Goal: Check status

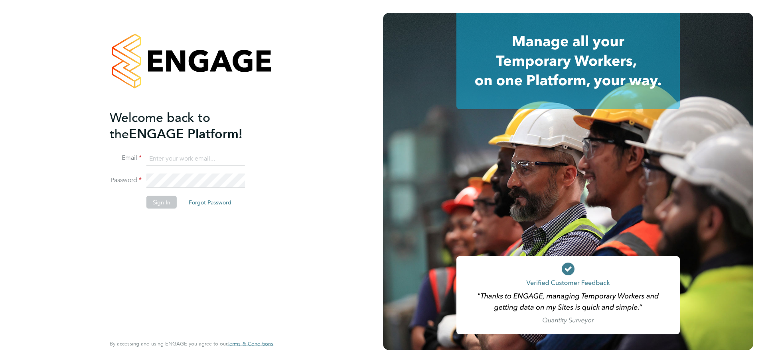
type input "vicky.franklin@bhafcfoundation.org.uk"
click at [163, 202] on button "Sign In" at bounding box center [161, 202] width 30 height 13
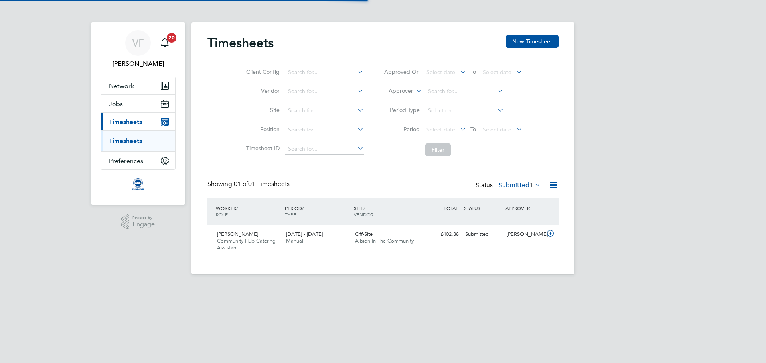
scroll to position [20, 69]
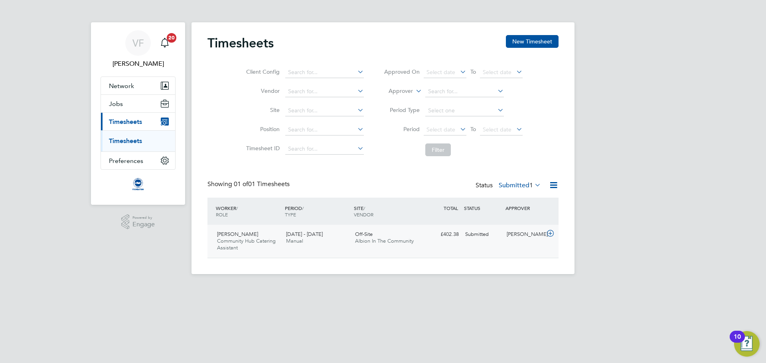
click at [551, 233] on icon at bounding box center [550, 233] width 10 height 6
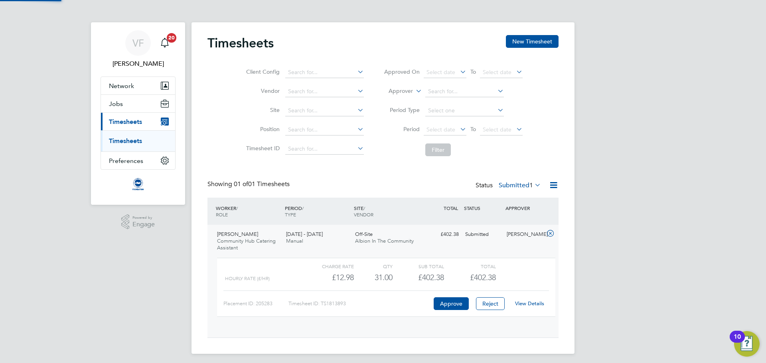
scroll to position [14, 78]
click at [529, 304] on link "View Details" at bounding box center [529, 303] width 29 height 7
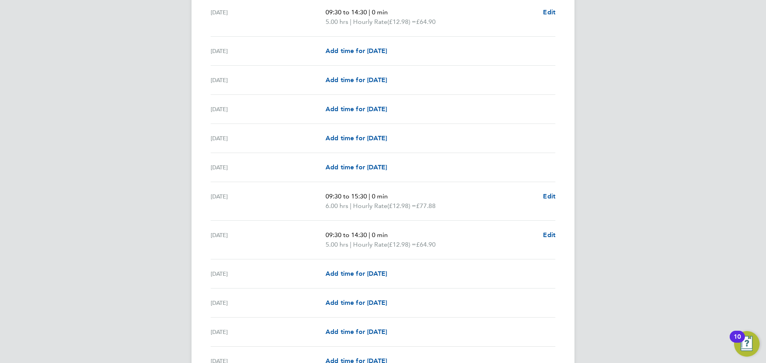
scroll to position [739, 0]
